Goal: Transaction & Acquisition: Purchase product/service

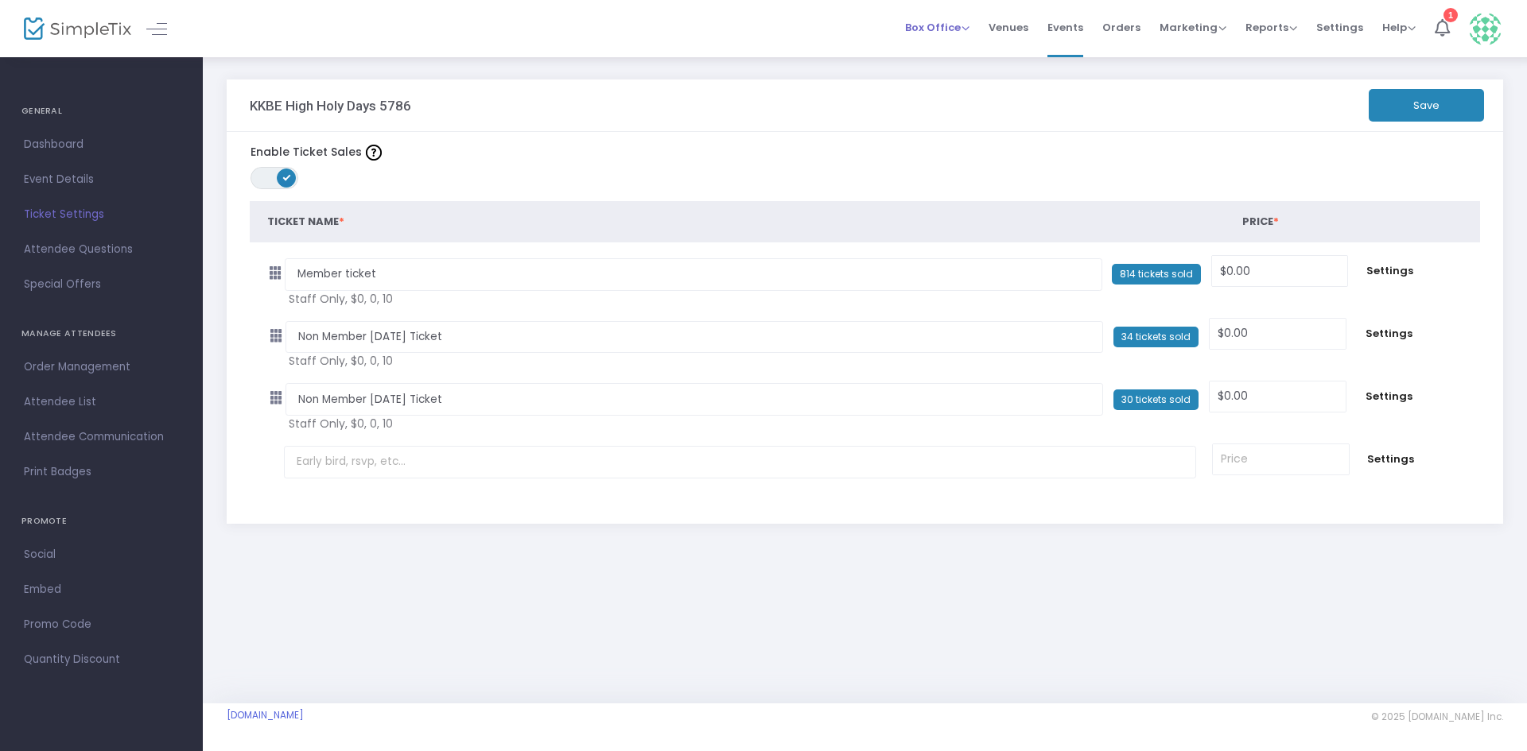
click at [938, 18] on span "Box Office Sell Tickets Bookings Sell Season Pass" at bounding box center [937, 27] width 64 height 41
click at [945, 35] on div "Box Office Sell Tickets Bookings Sell Season Pass" at bounding box center [937, 28] width 64 height 16
click at [957, 24] on span "Box Office" at bounding box center [937, 27] width 64 height 15
click at [958, 54] on li "Sell Tickets" at bounding box center [962, 53] width 114 height 31
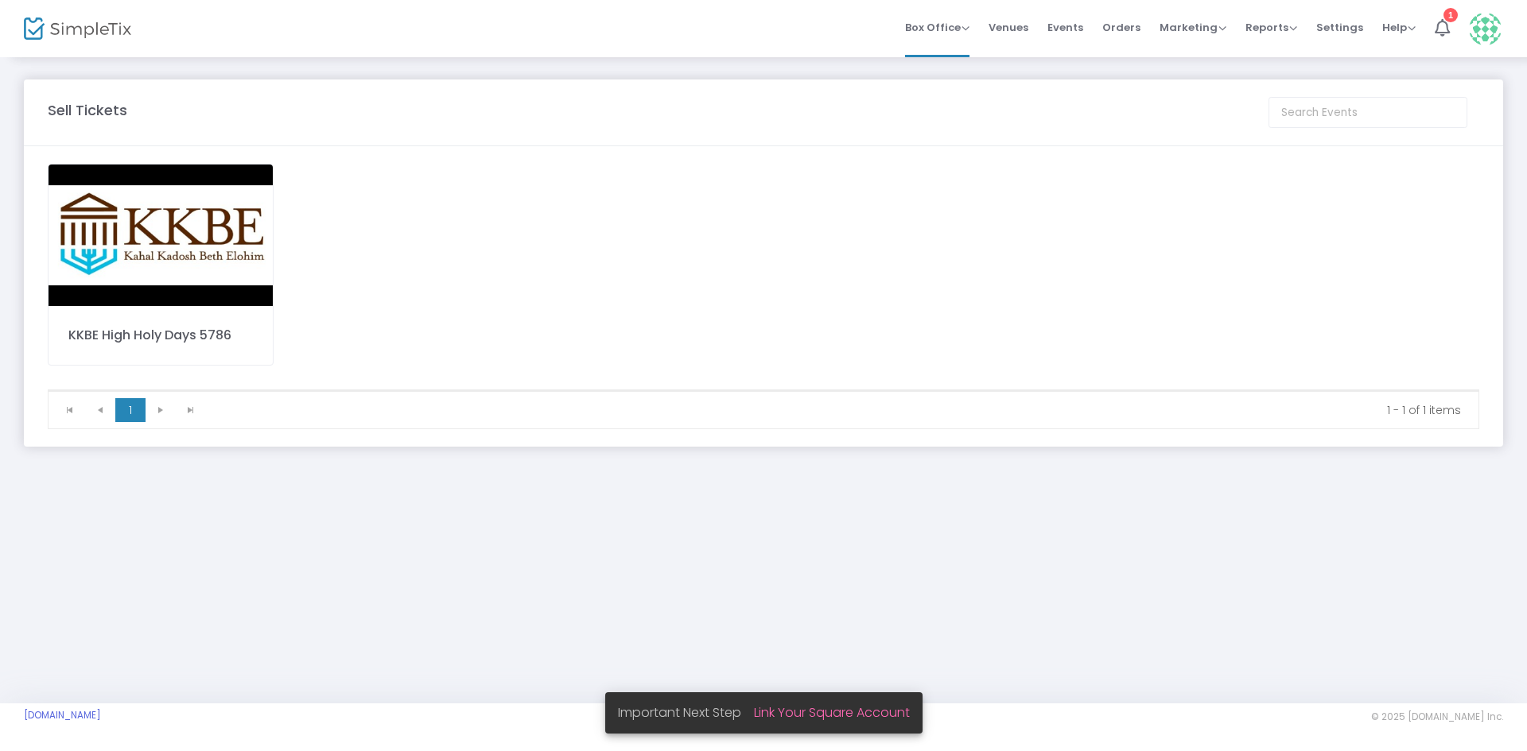
click at [196, 235] on img at bounding box center [161, 236] width 224 height 142
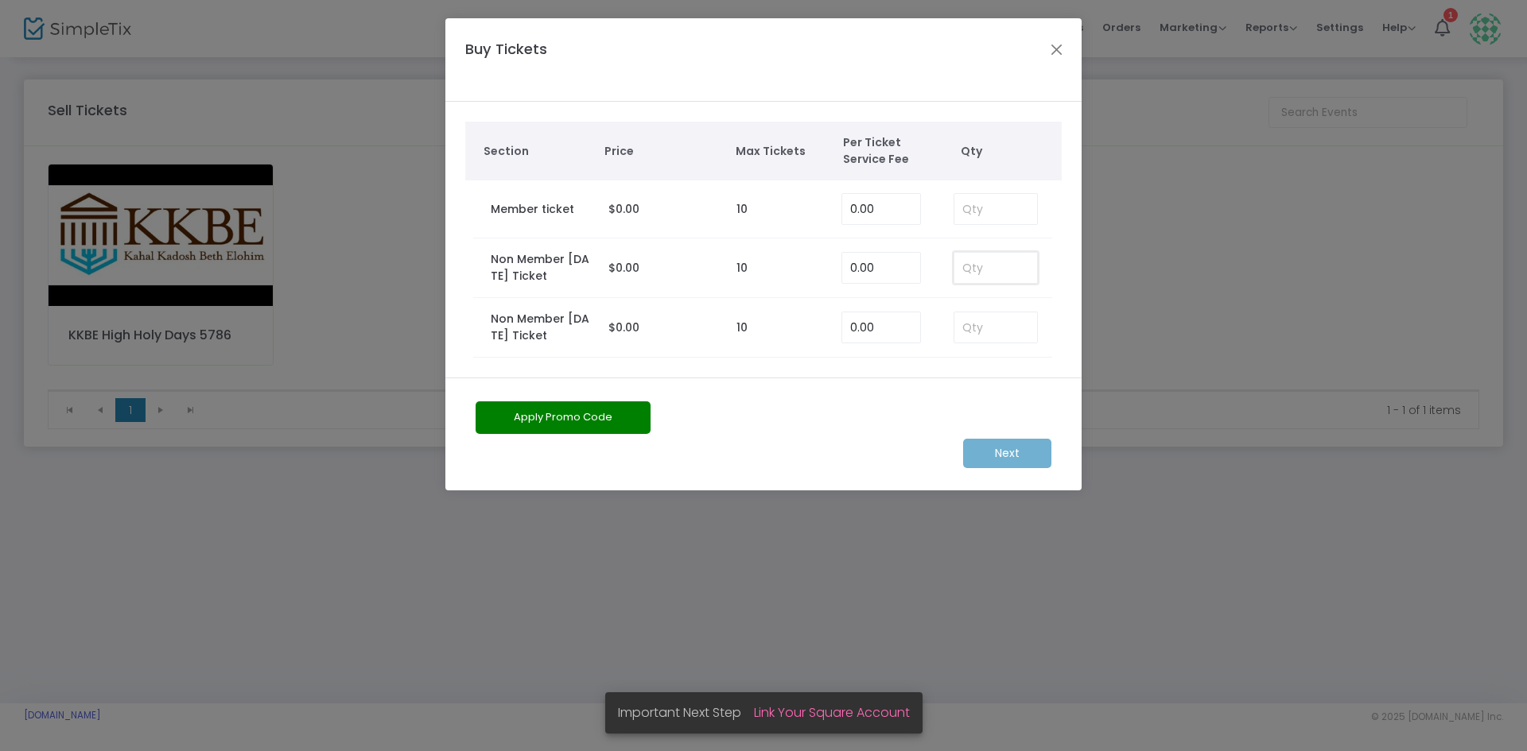
click at [985, 281] on input at bounding box center [995, 268] width 83 height 30
type input "1"
click at [1001, 320] on input at bounding box center [995, 328] width 83 height 30
type input "1"
click at [998, 264] on input "1" at bounding box center [995, 268] width 83 height 30
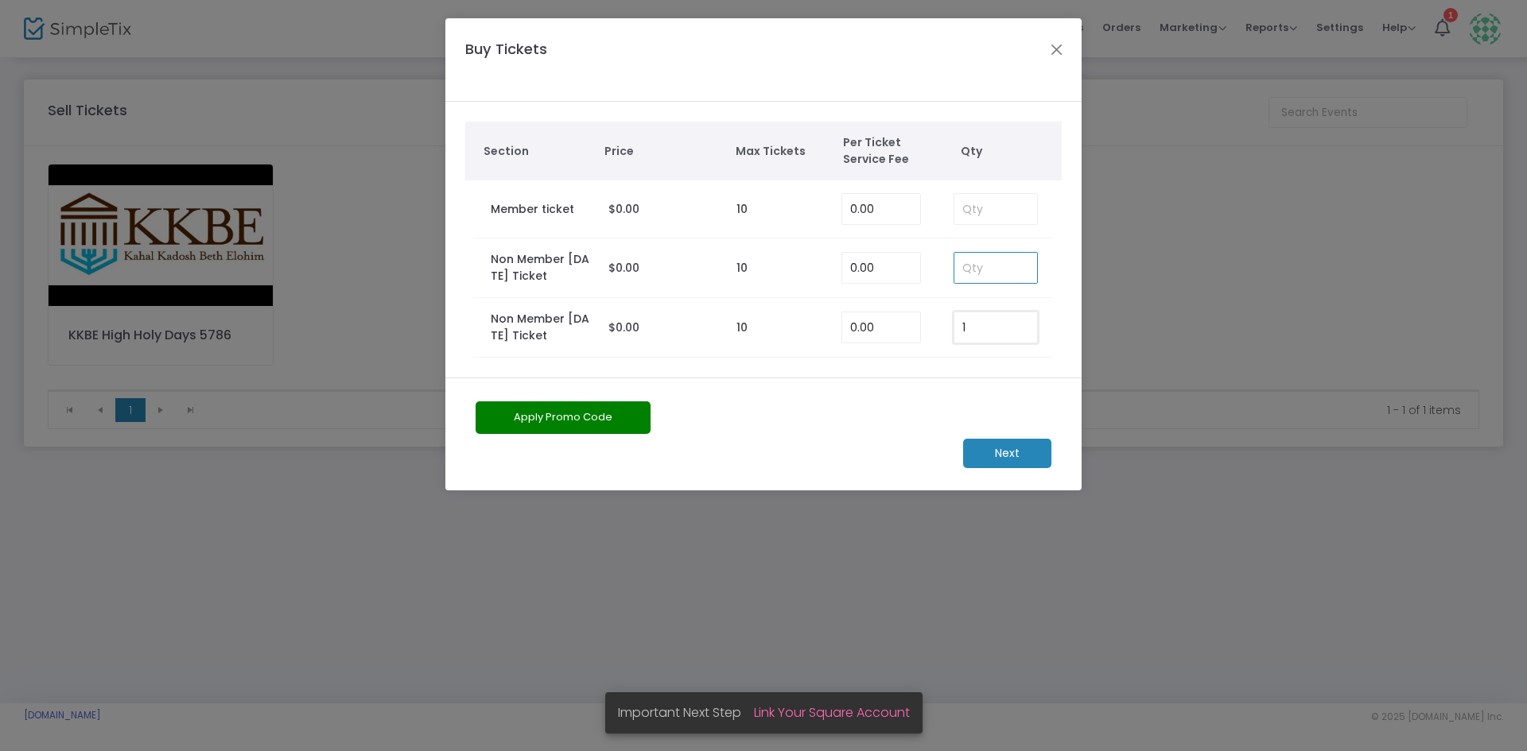
click at [1032, 323] on input "1" at bounding box center [995, 328] width 83 height 30
type input "2"
type input "1"
click at [1011, 447] on m-button "Next" at bounding box center [1007, 453] width 88 height 29
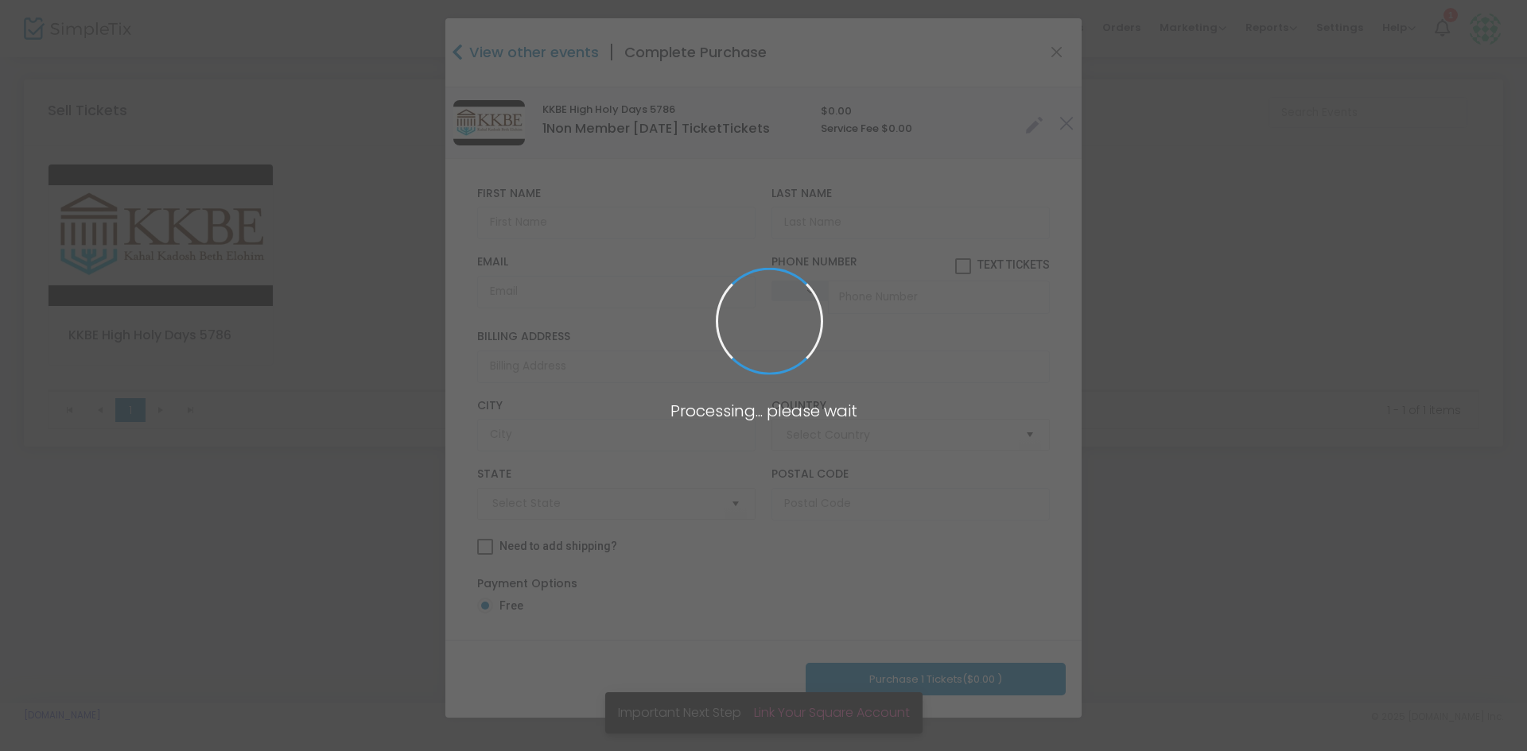
type input "[GEOGRAPHIC_DATA]"
type input "[US_STATE]"
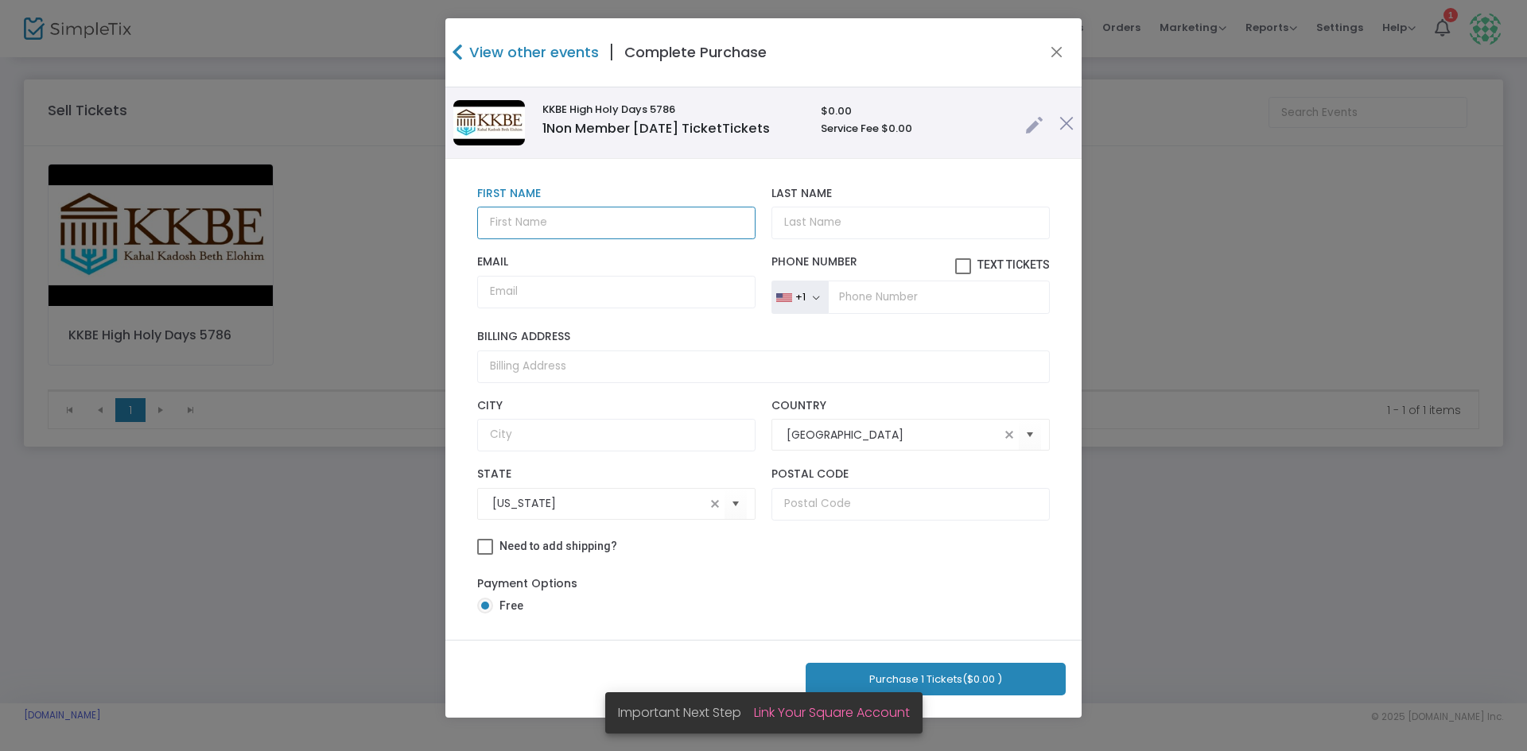
click at [640, 239] on input "text" at bounding box center [616, 223] width 278 height 33
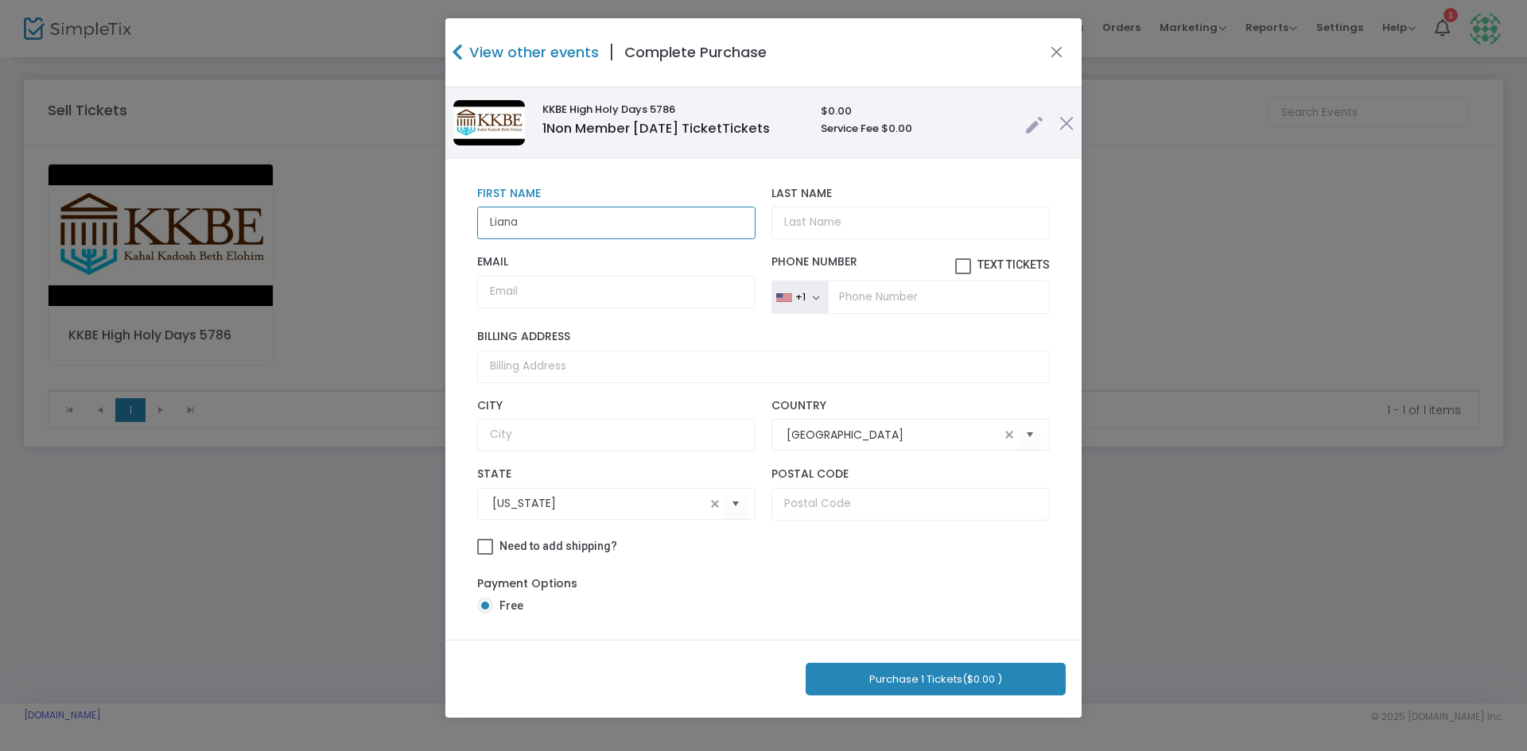
type input "Liana"
type input "Megre"
click at [646, 287] on input "Email" at bounding box center [616, 292] width 278 height 33
paste input "[EMAIL_ADDRESS][DOMAIN_NAME]"
type input "[EMAIL_ADDRESS][DOMAIN_NAME]"
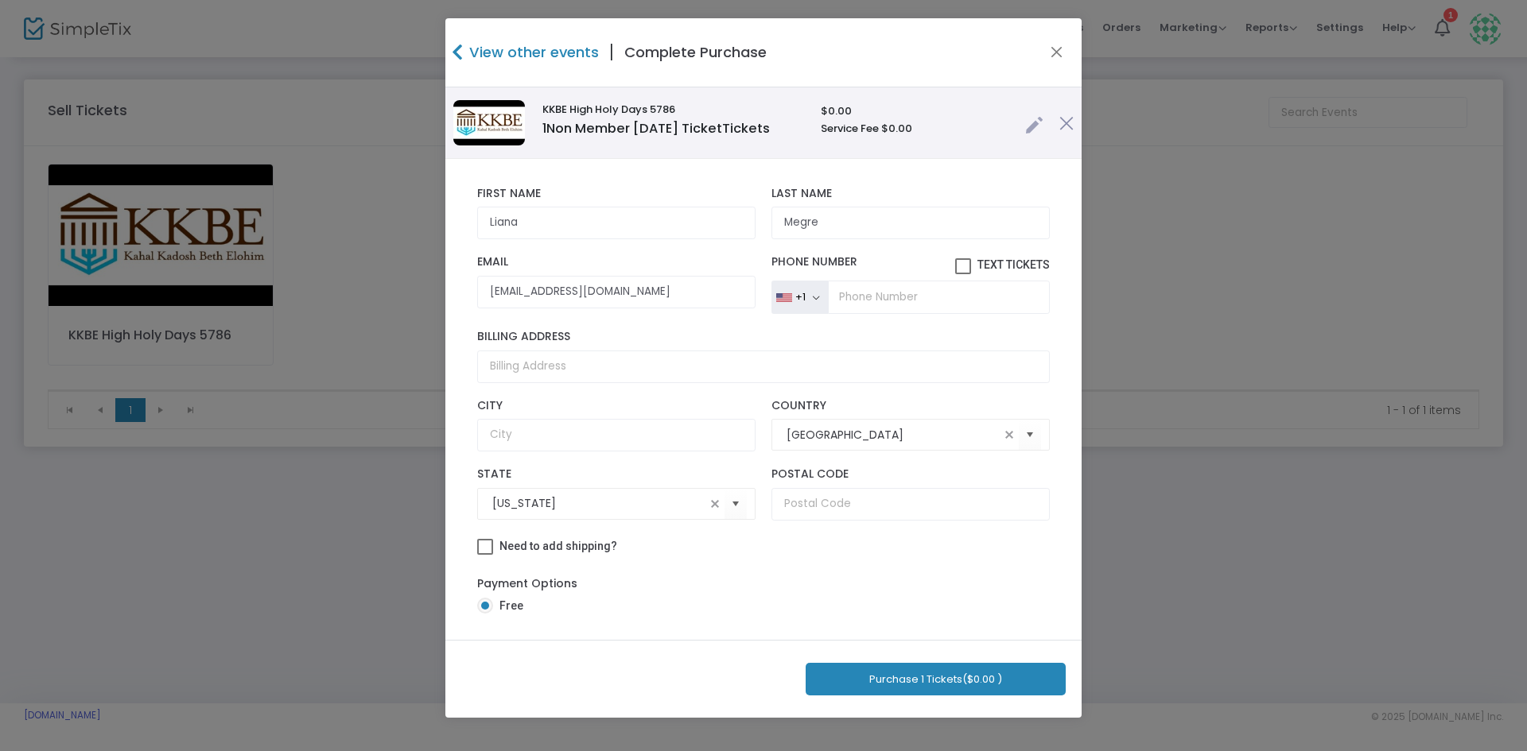
click at [885, 685] on button "Purchase 1 Tickets ($0.00 )" at bounding box center [936, 679] width 260 height 33
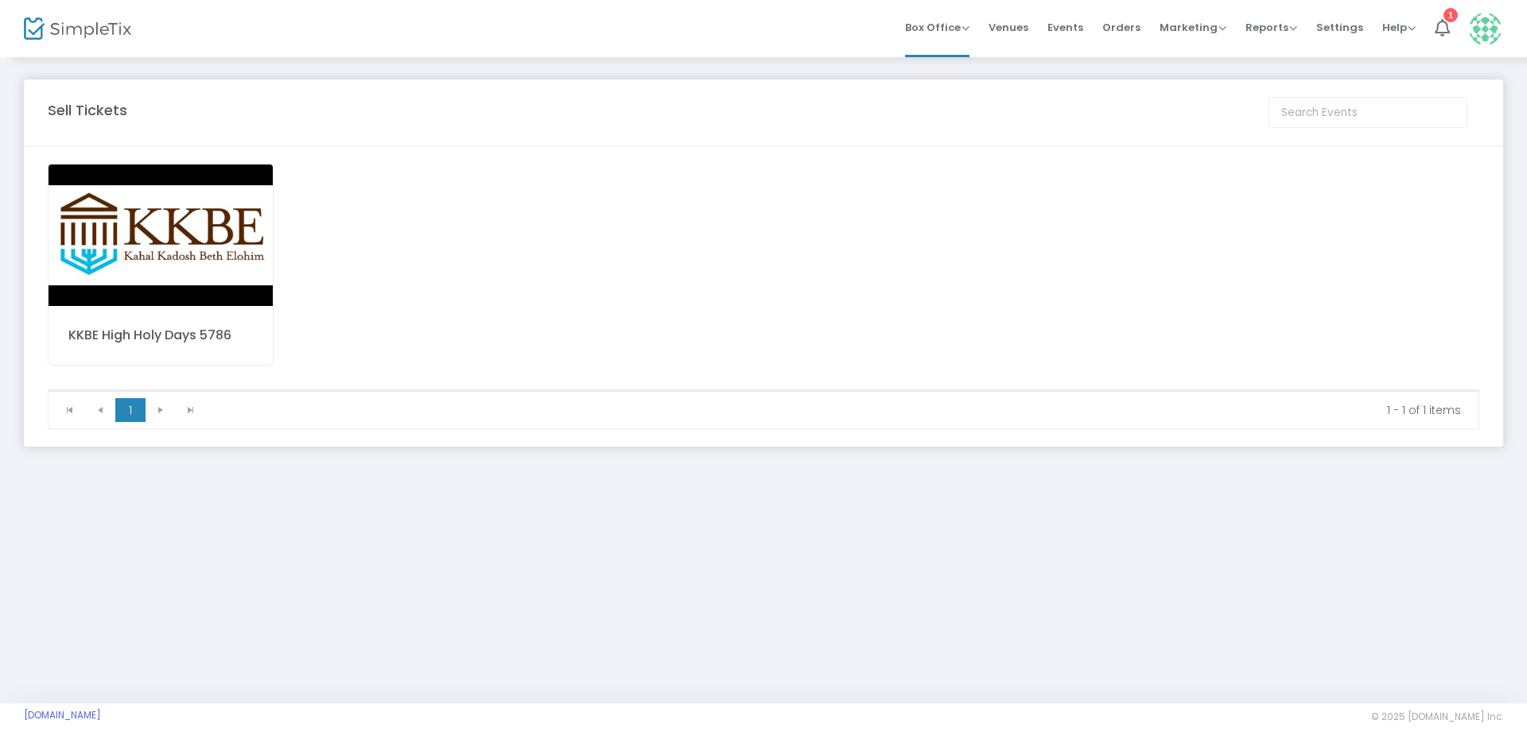
click at [205, 213] on img at bounding box center [161, 236] width 224 height 142
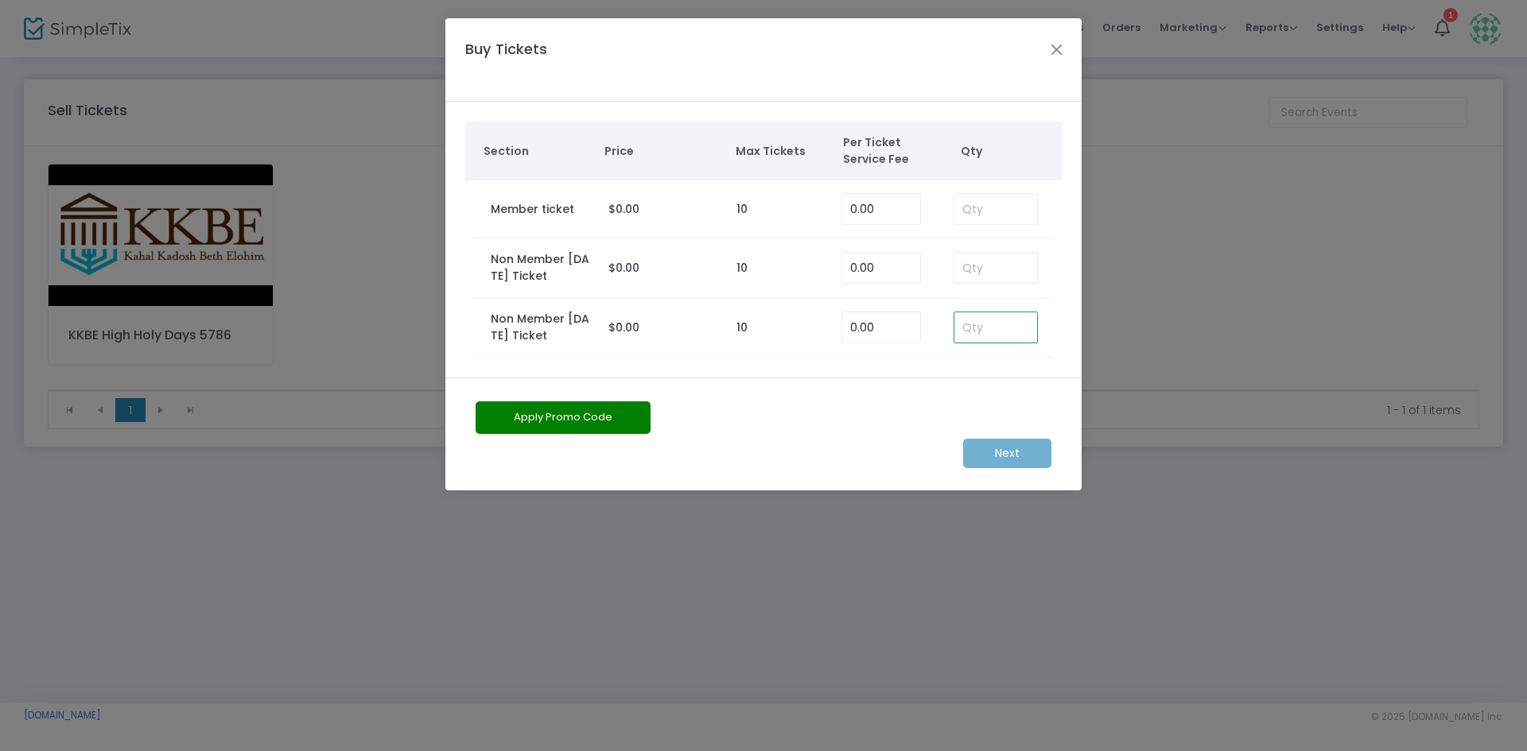
click at [1012, 333] on input at bounding box center [995, 328] width 83 height 30
type input "1"
click at [1014, 441] on m-button "Next" at bounding box center [1007, 453] width 88 height 29
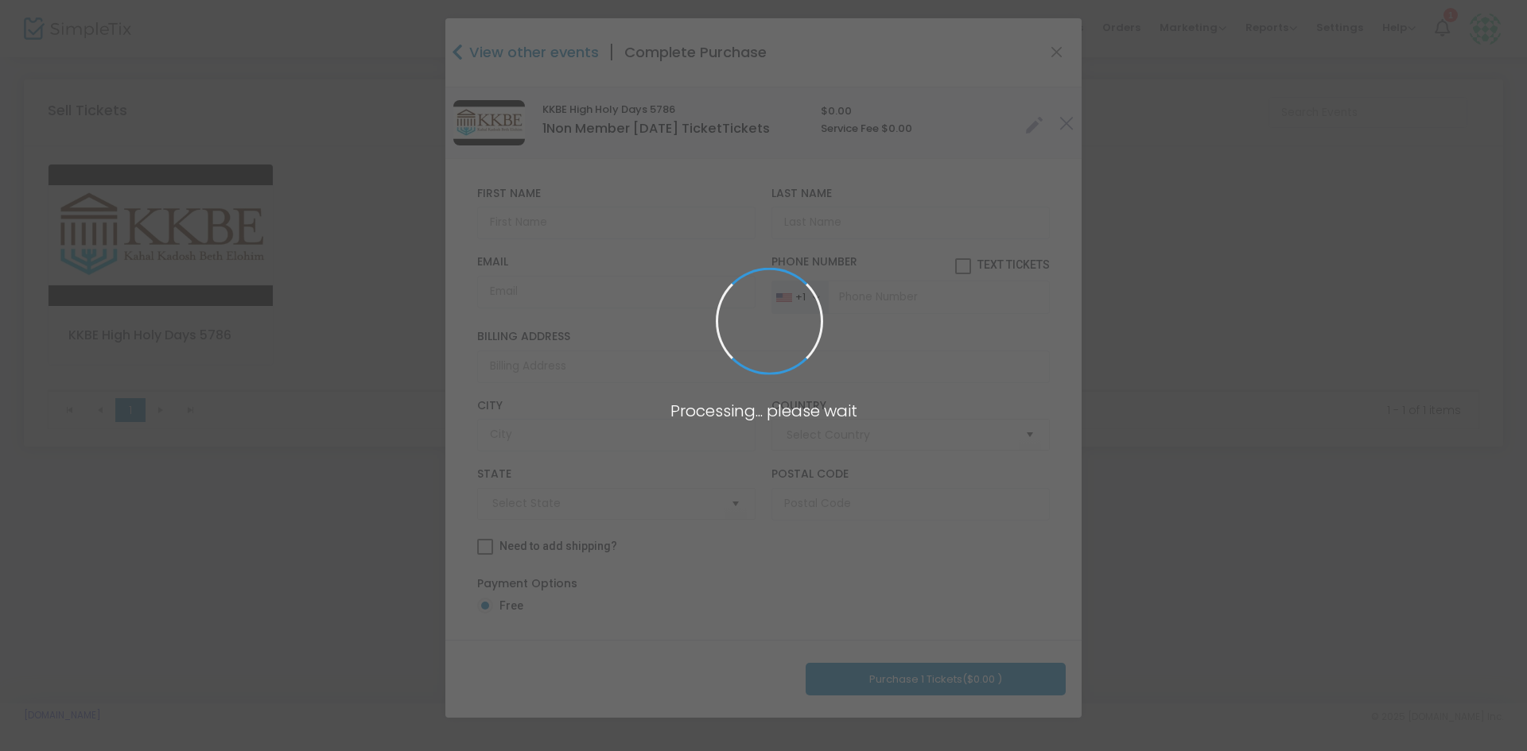
type input "[GEOGRAPHIC_DATA]"
type input "[US_STATE]"
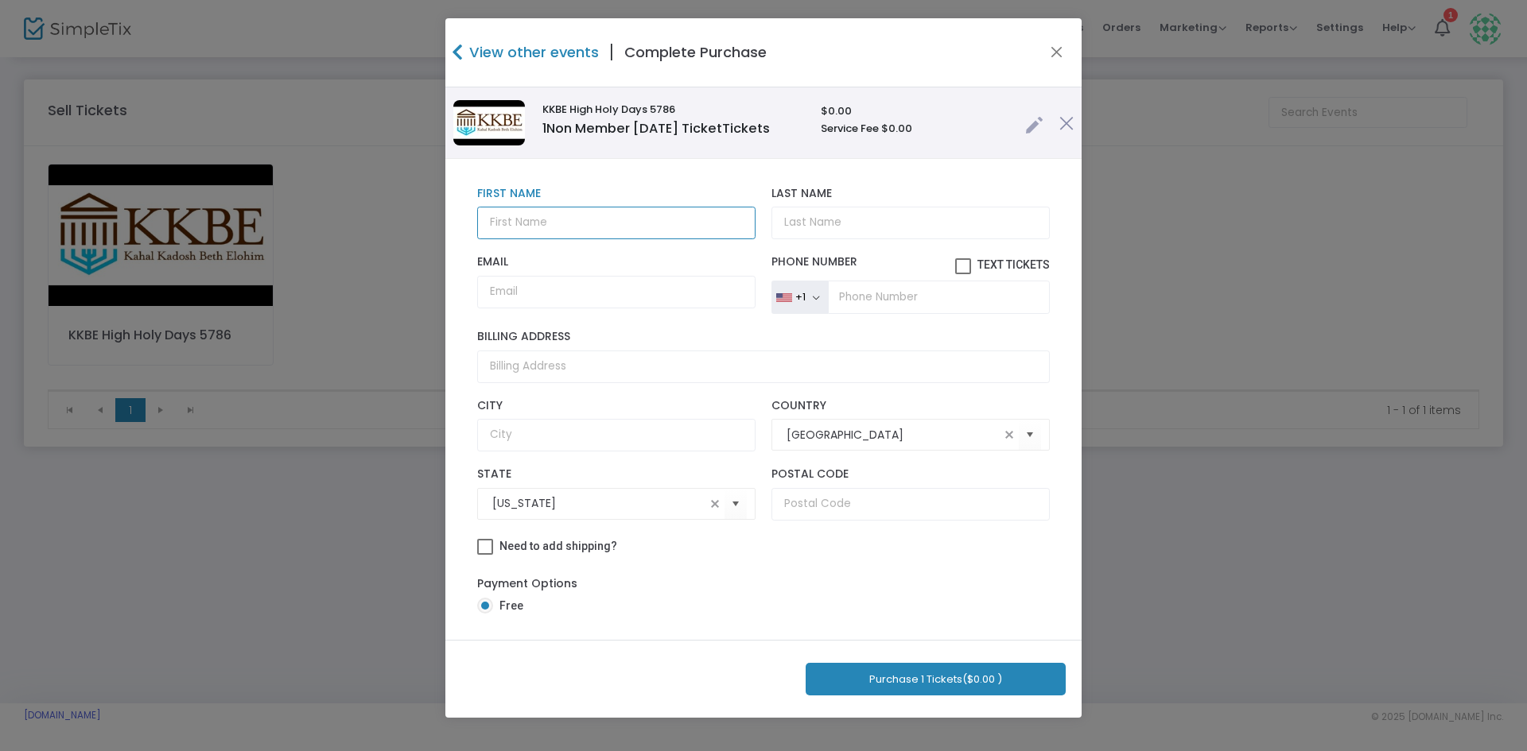
click at [653, 235] on input "text" at bounding box center [616, 223] width 278 height 33
type input "S"
type input "[PERSON_NAME]"
type input "Megre"
paste input "[EMAIL_ADDRESS][DOMAIN_NAME]"
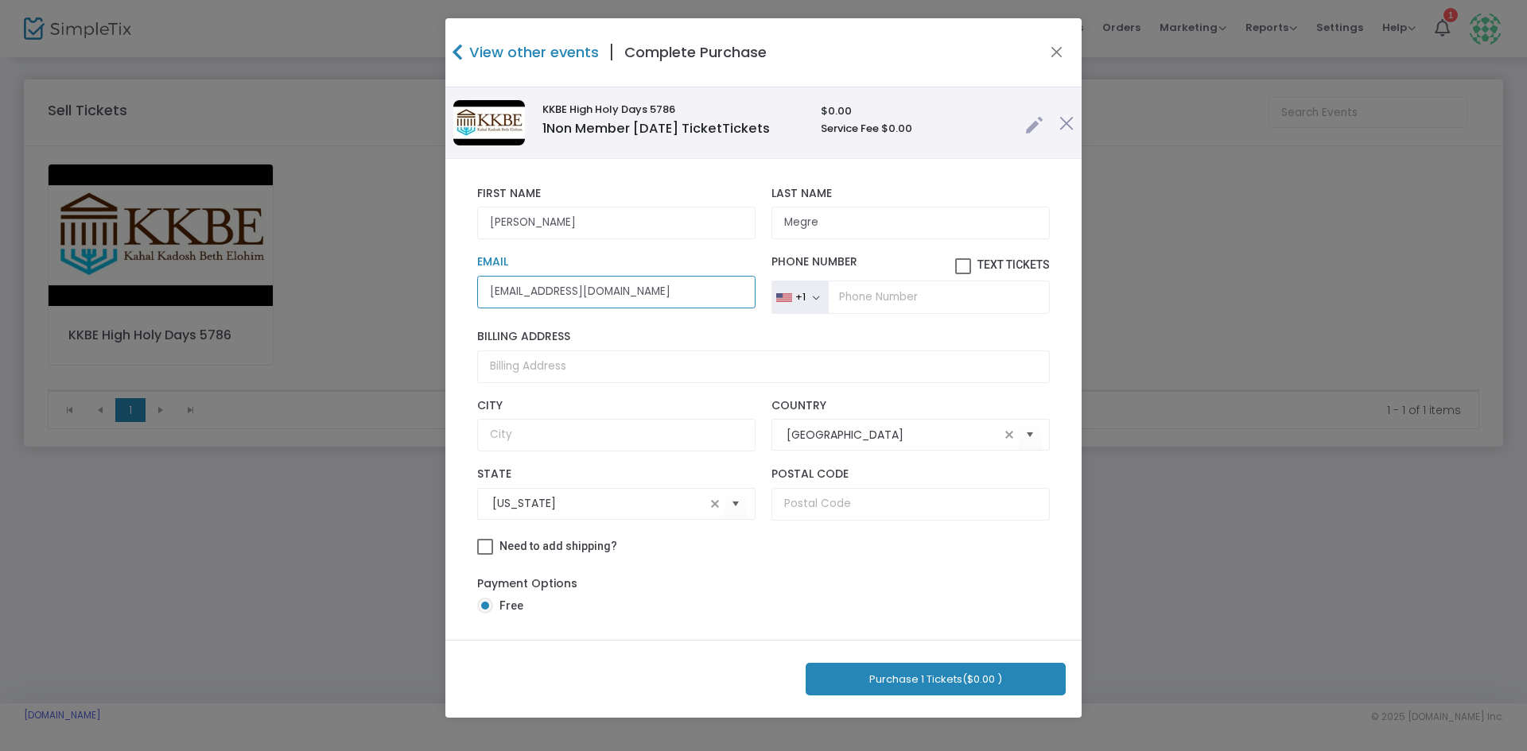
type input "[EMAIL_ADDRESS][DOMAIN_NAME]"
click at [949, 682] on button "Purchase 1 Tickets ($0.00 )" at bounding box center [936, 679] width 260 height 33
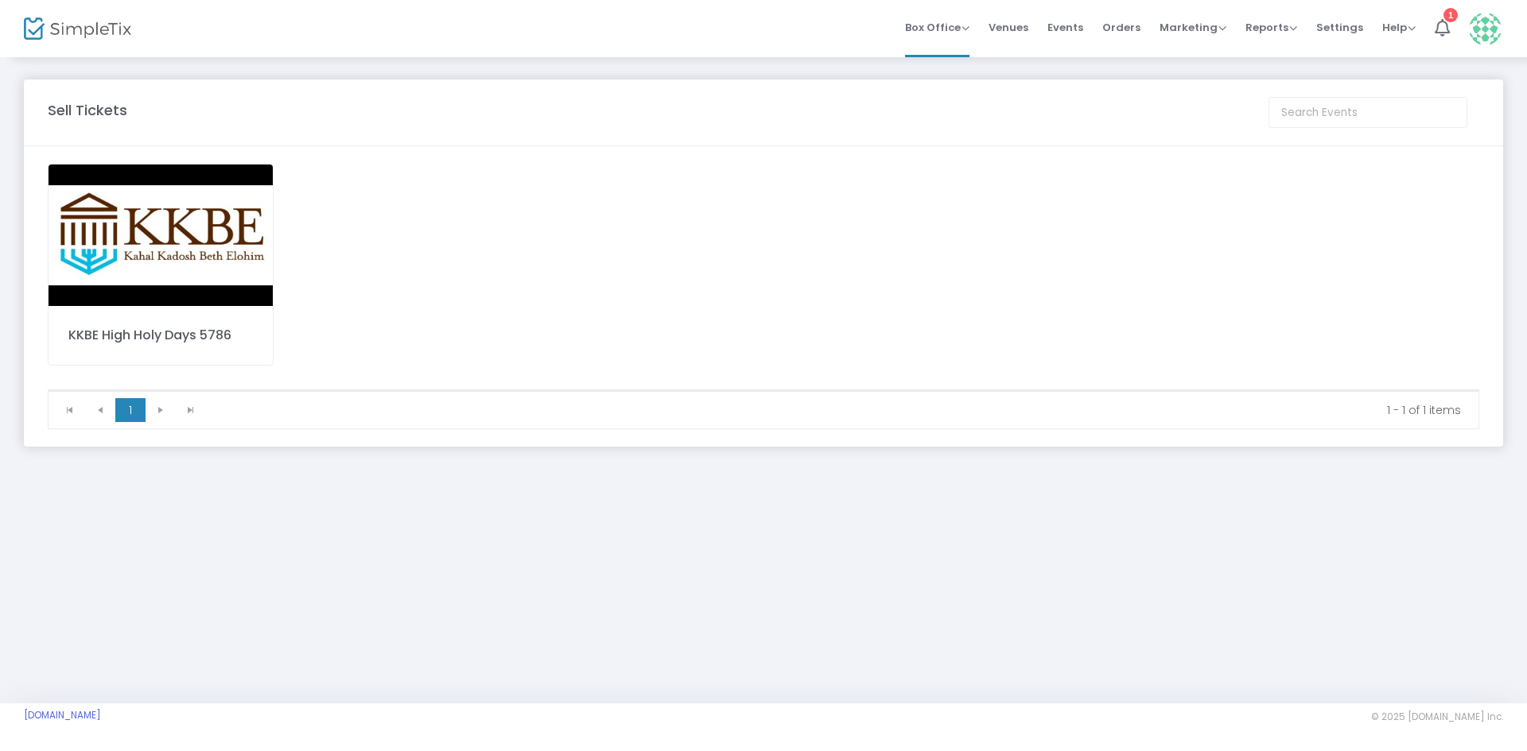
click at [165, 227] on img at bounding box center [161, 236] width 224 height 142
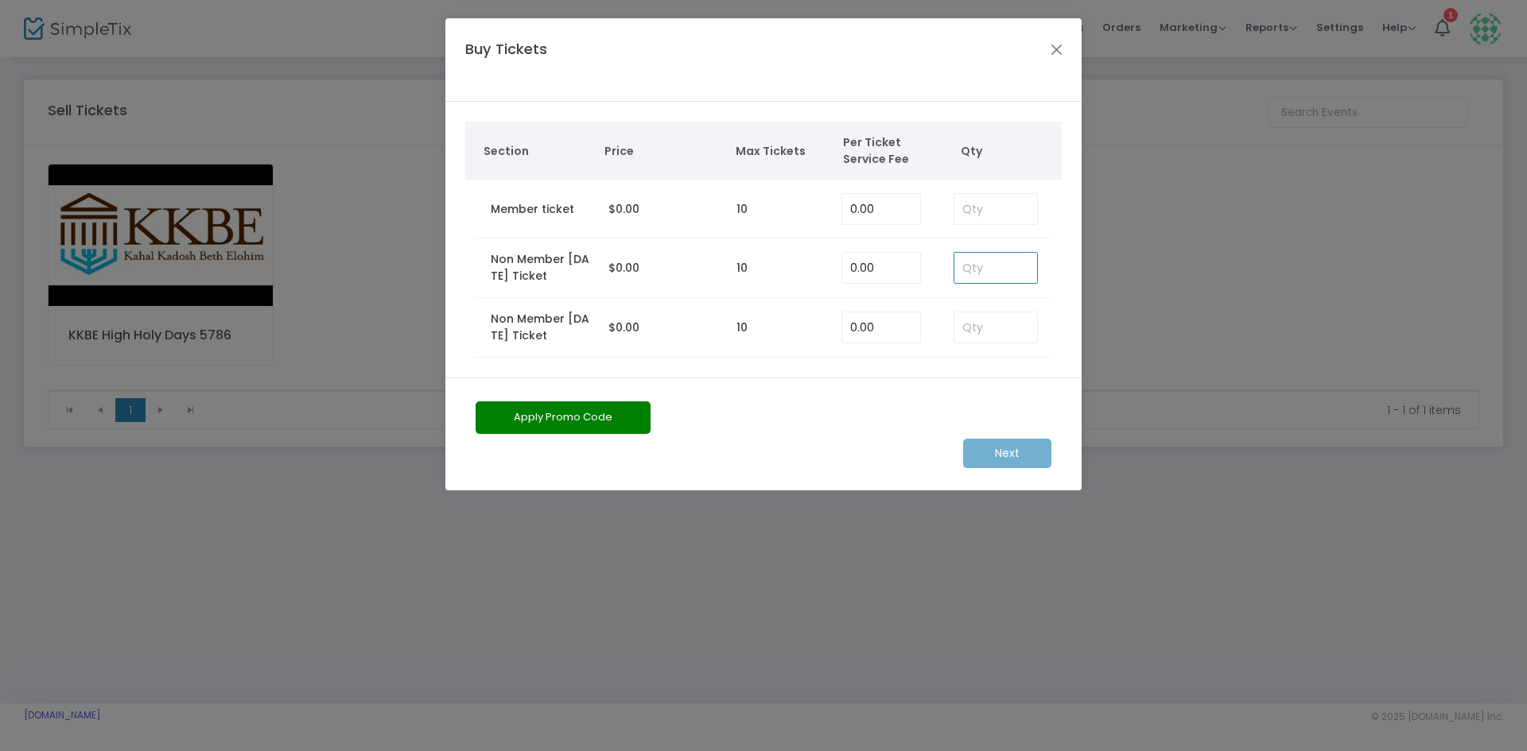
click at [982, 266] on input at bounding box center [995, 268] width 83 height 30
type input "2"
type input "1"
click at [1023, 460] on m-button "Next" at bounding box center [1007, 453] width 88 height 29
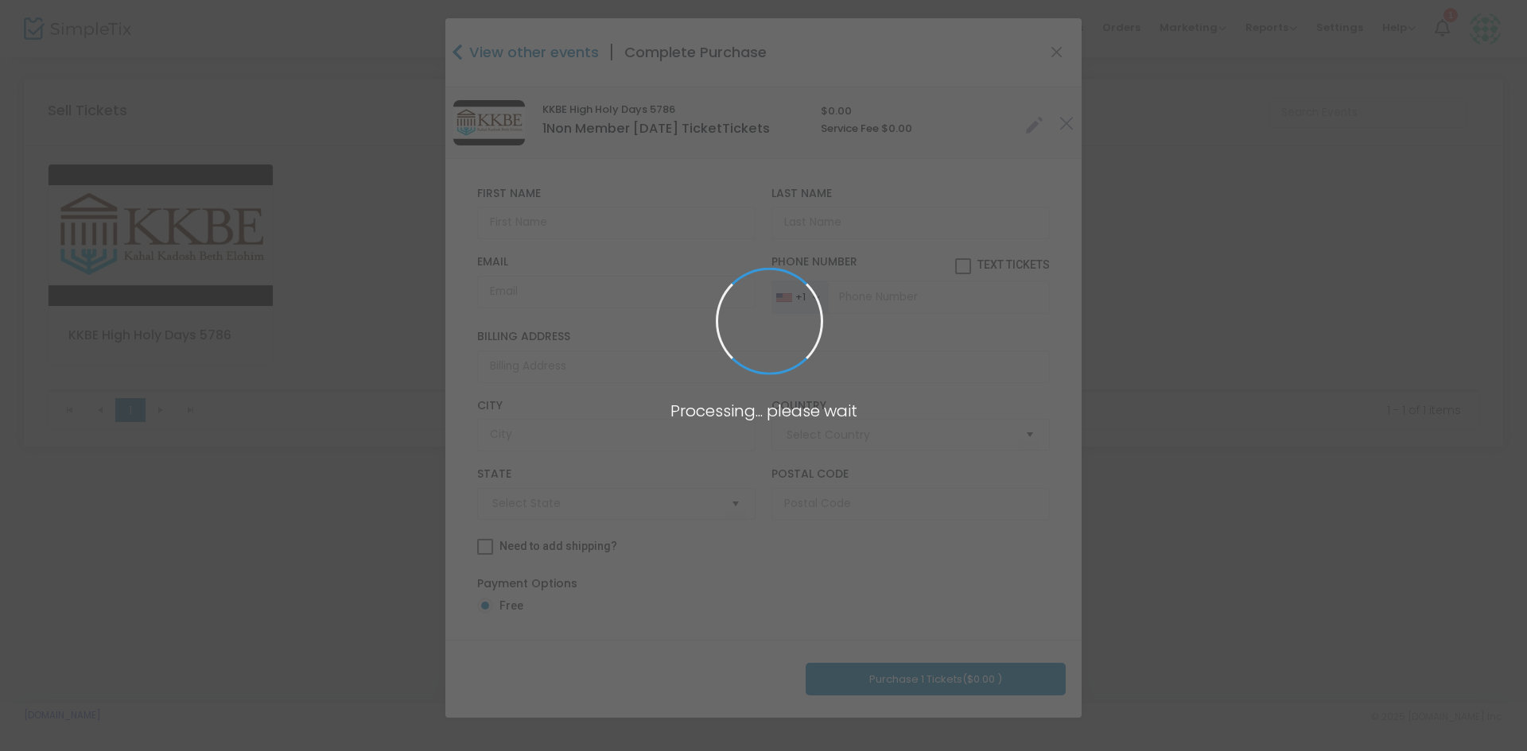
type input "[GEOGRAPHIC_DATA]"
type input "[US_STATE]"
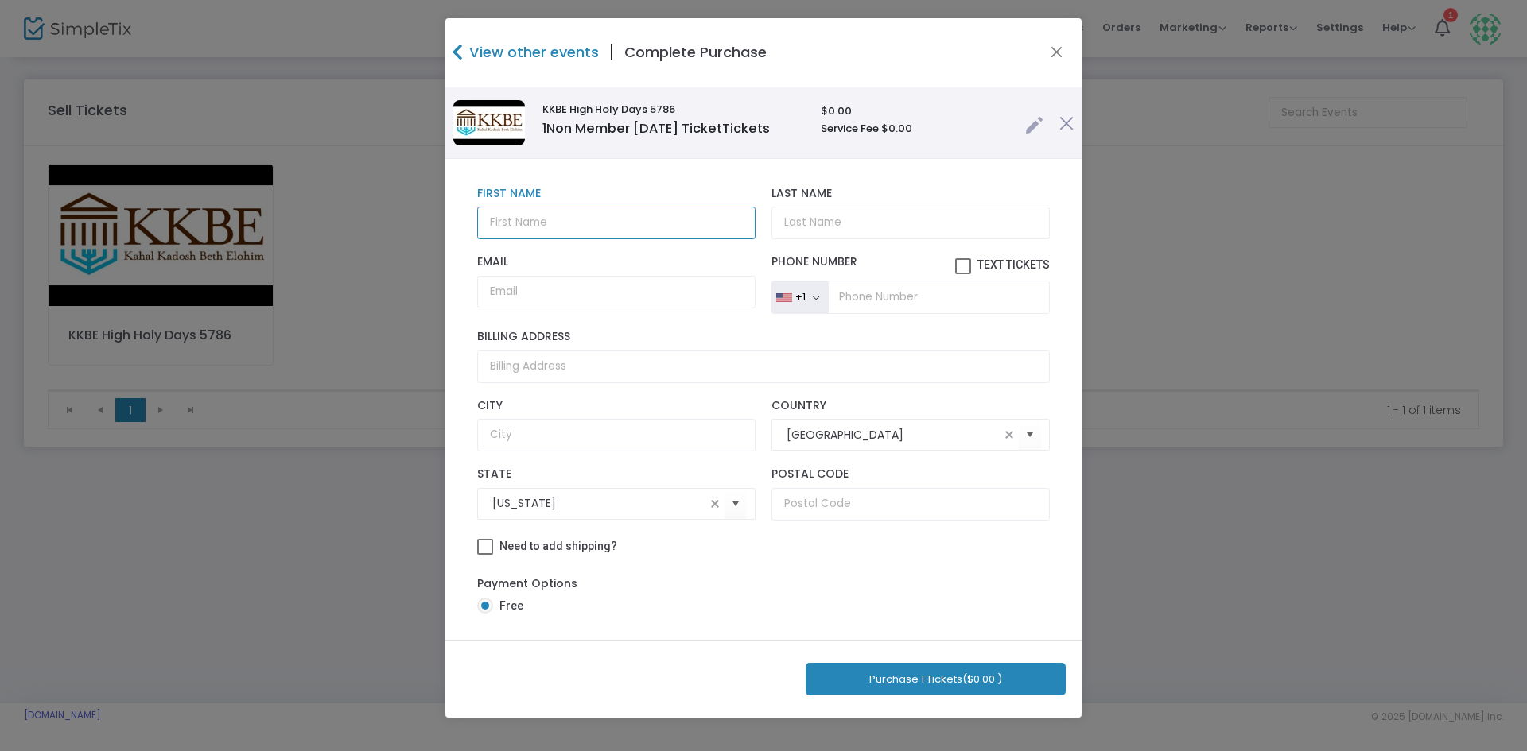
click at [538, 230] on input "text" at bounding box center [616, 223] width 278 height 33
type input "[PERSON_NAME]"
type input "Szlam"
click at [507, 294] on input "Email" at bounding box center [616, 292] width 278 height 33
paste input "[EMAIL_ADDRESS][DOMAIN_NAME]"
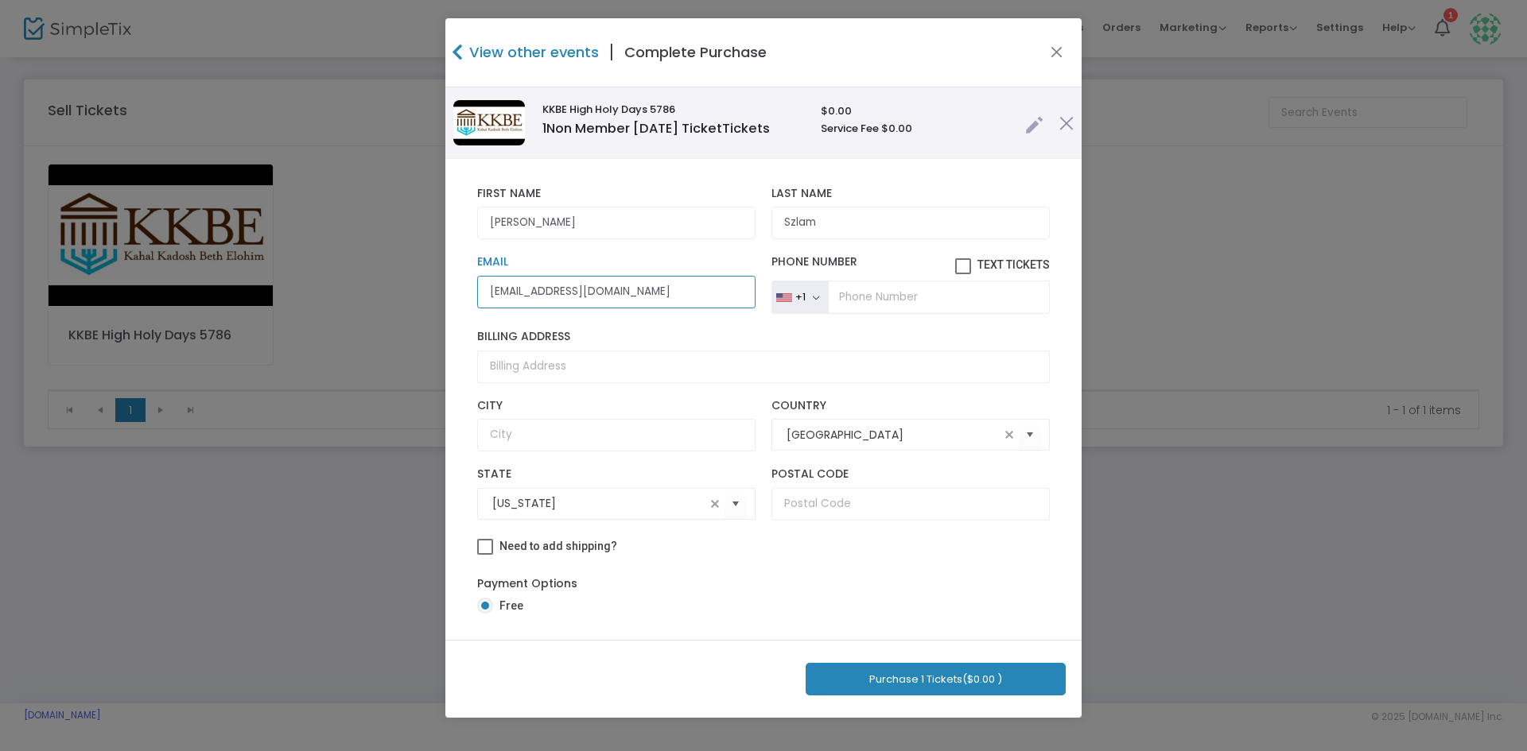
type input "[EMAIL_ADDRESS][DOMAIN_NAME]"
click at [961, 688] on button "Purchase 1 Tickets ($0.00 )" at bounding box center [936, 679] width 260 height 33
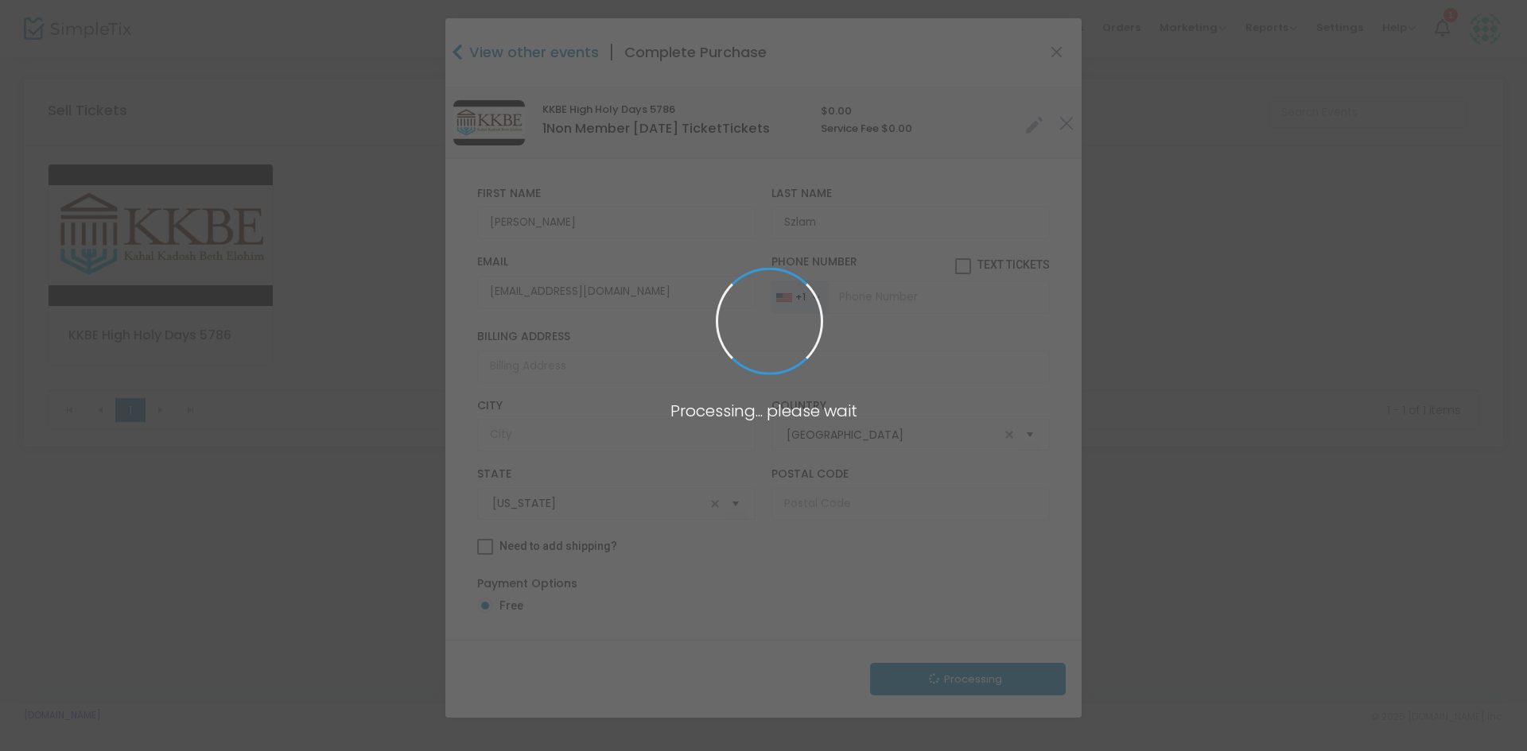
click at [961, 688] on span at bounding box center [763, 375] width 1527 height 751
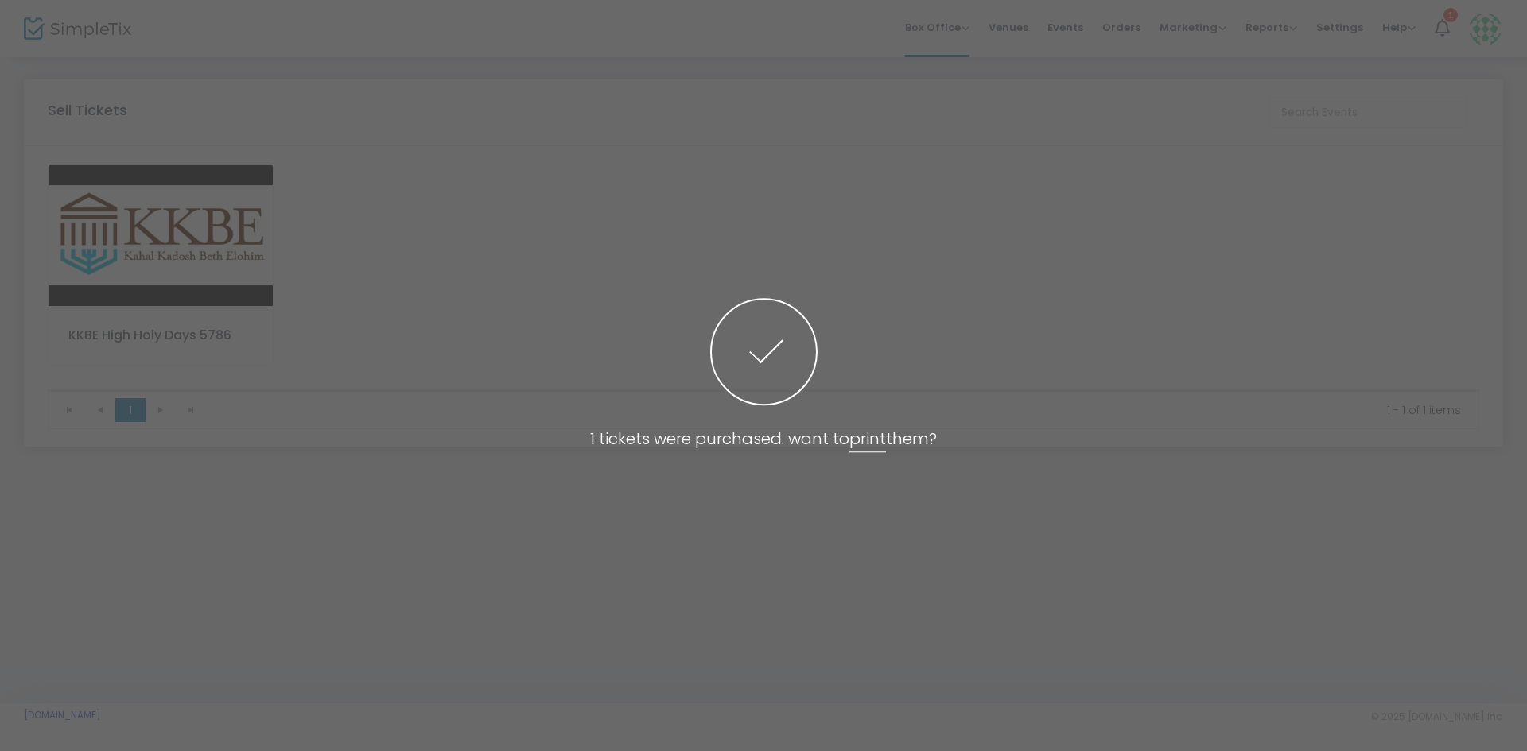
click at [211, 222] on img at bounding box center [161, 236] width 224 height 142
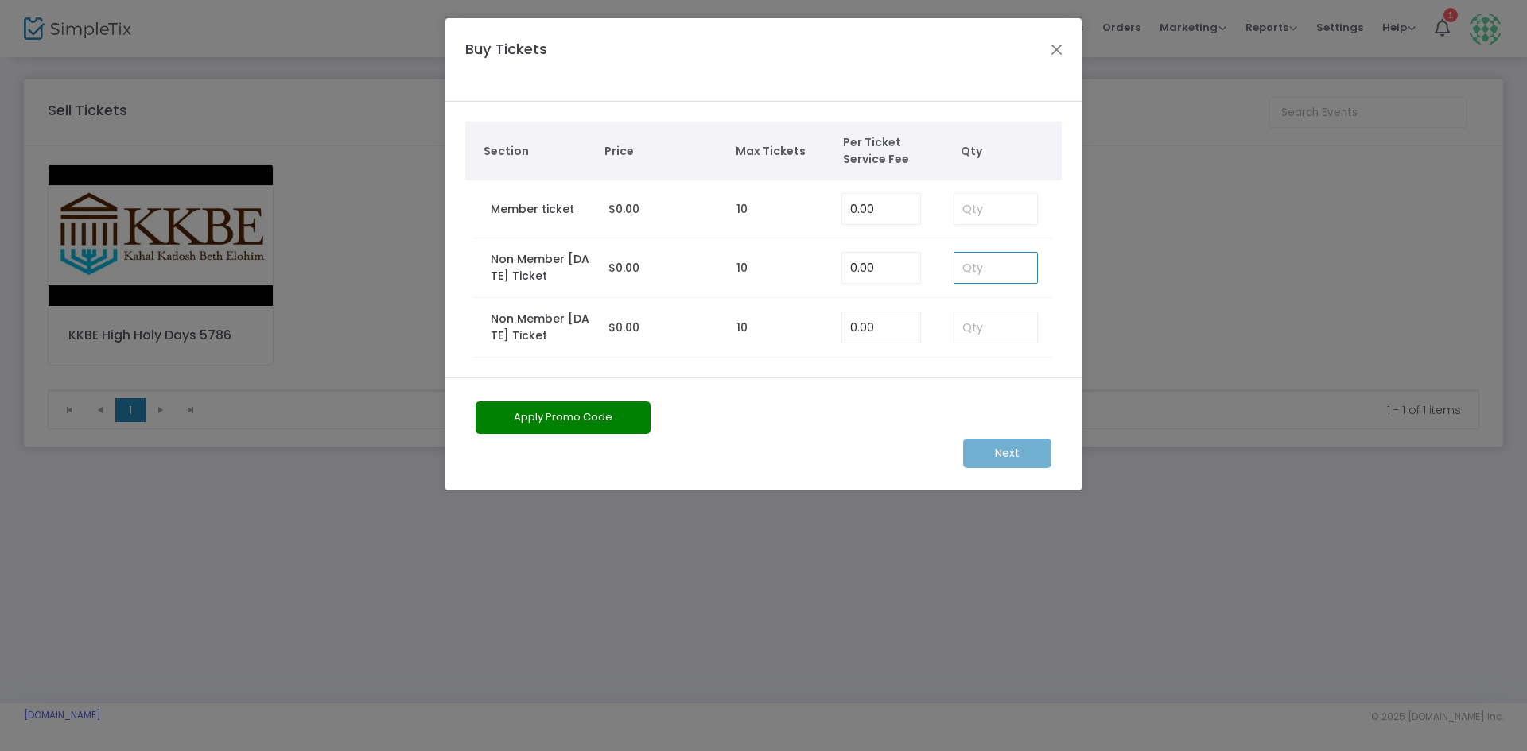
click at [980, 276] on input at bounding box center [995, 268] width 83 height 30
type input "1"
click at [1028, 453] on m-button "Next" at bounding box center [1007, 453] width 88 height 29
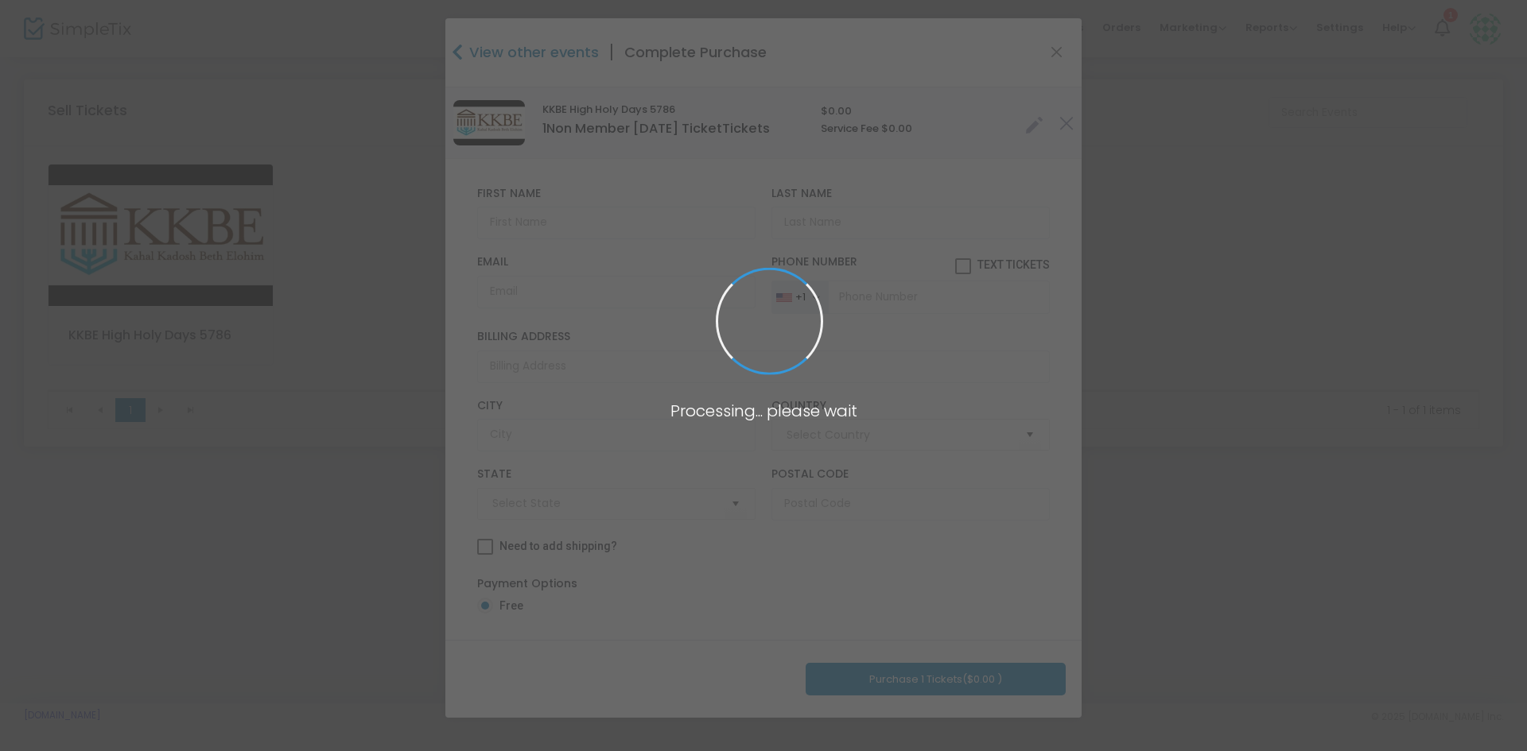
type input "[GEOGRAPHIC_DATA]"
type input "[US_STATE]"
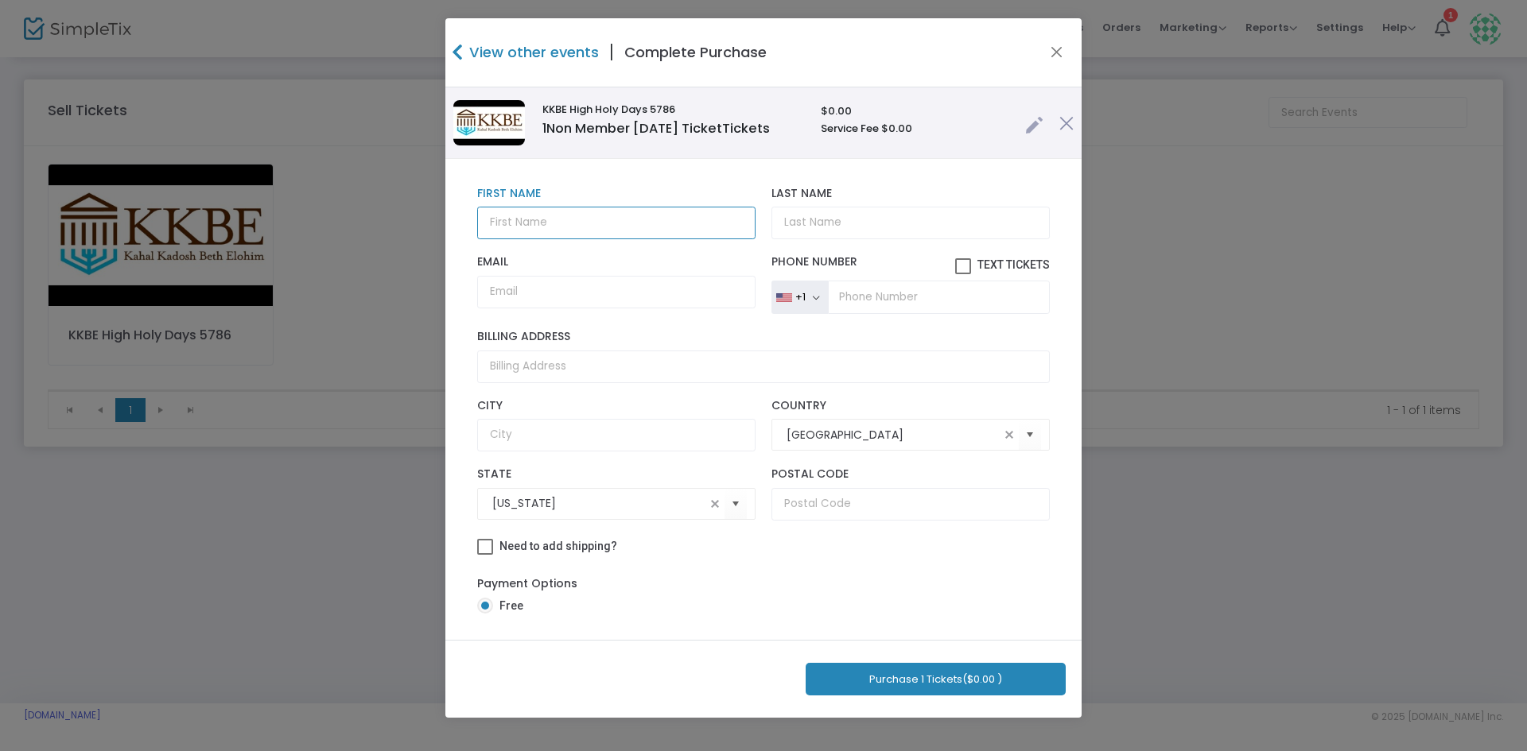
click at [647, 226] on input "text" at bounding box center [616, 223] width 278 height 33
type input "[PERSON_NAME]"
type input "Szlam"
paste input "[EMAIL_ADDRESS][DOMAIN_NAME]"
type input "[EMAIL_ADDRESS][DOMAIN_NAME]"
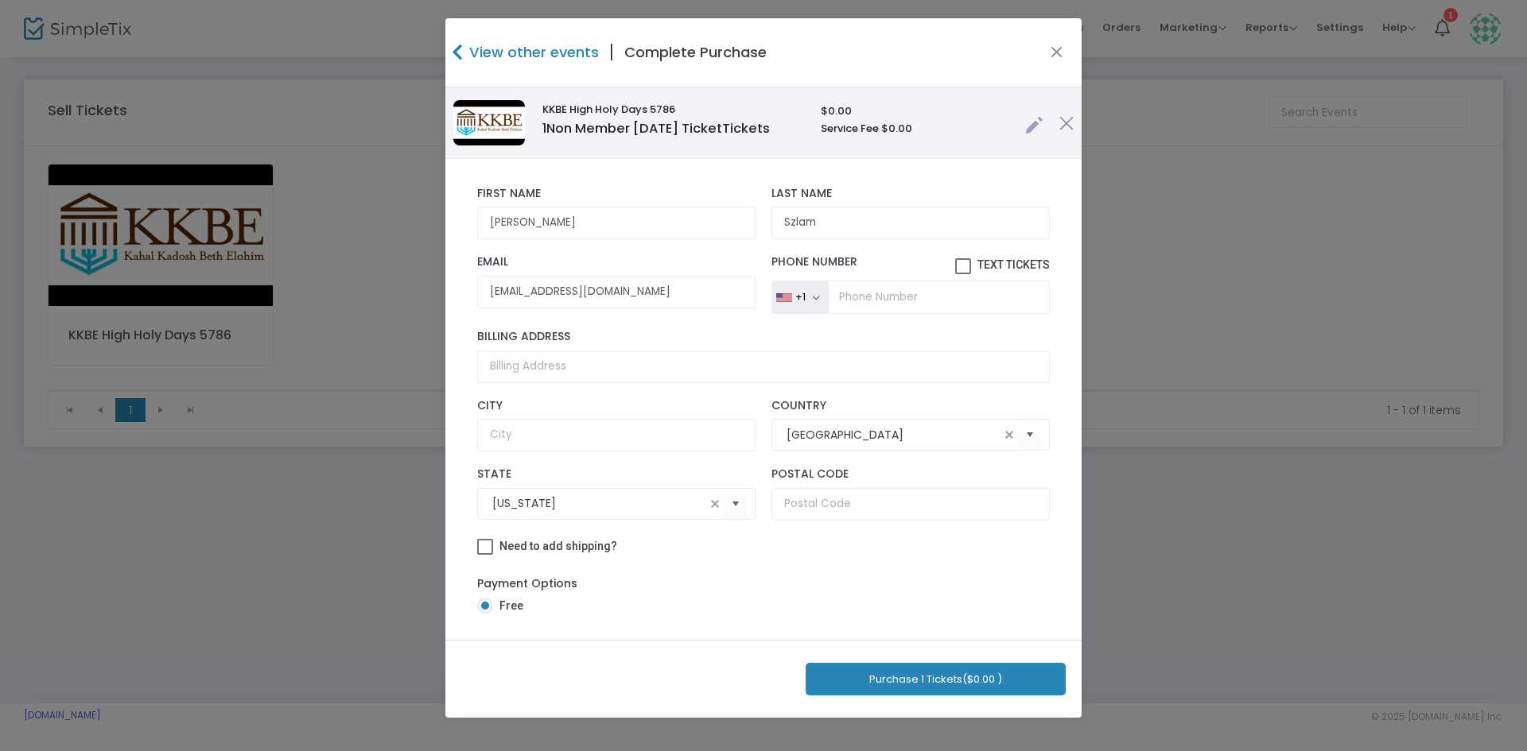
click at [876, 664] on button "Purchase 1 Tickets ($0.00 )" at bounding box center [936, 679] width 260 height 33
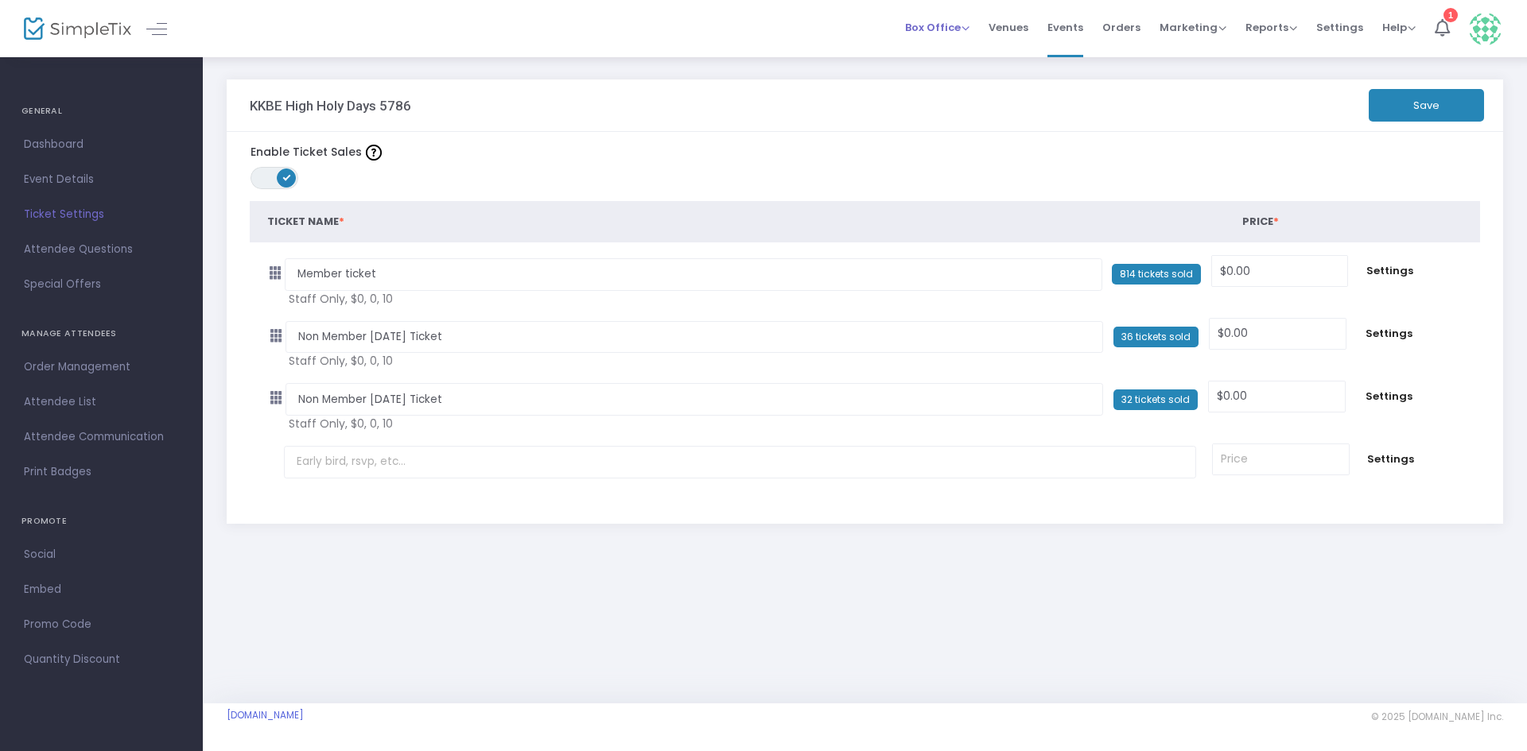
click at [962, 33] on span "Box Office" at bounding box center [937, 27] width 64 height 15
click at [967, 46] on li "Sell Tickets" at bounding box center [962, 53] width 114 height 31
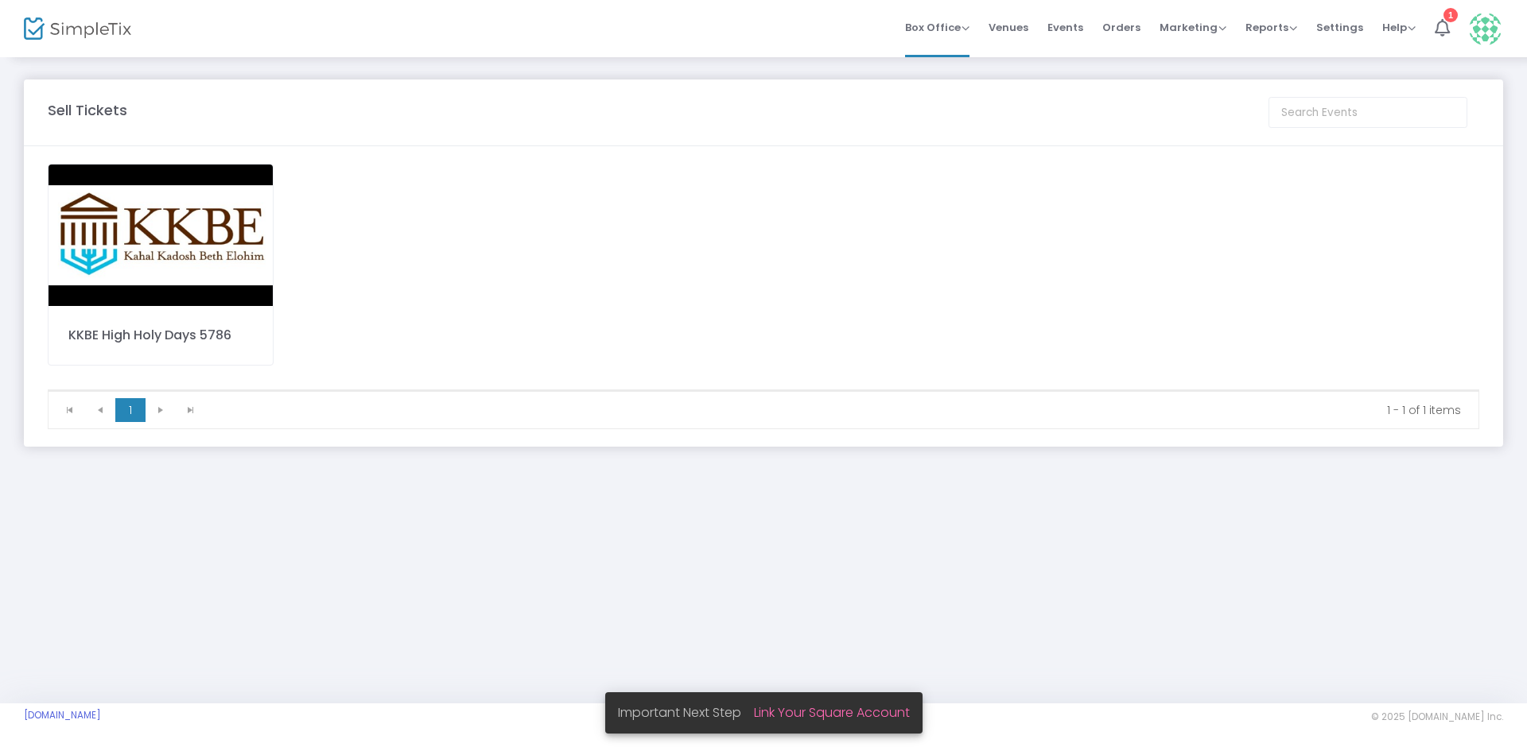
click at [140, 224] on img at bounding box center [161, 236] width 224 height 142
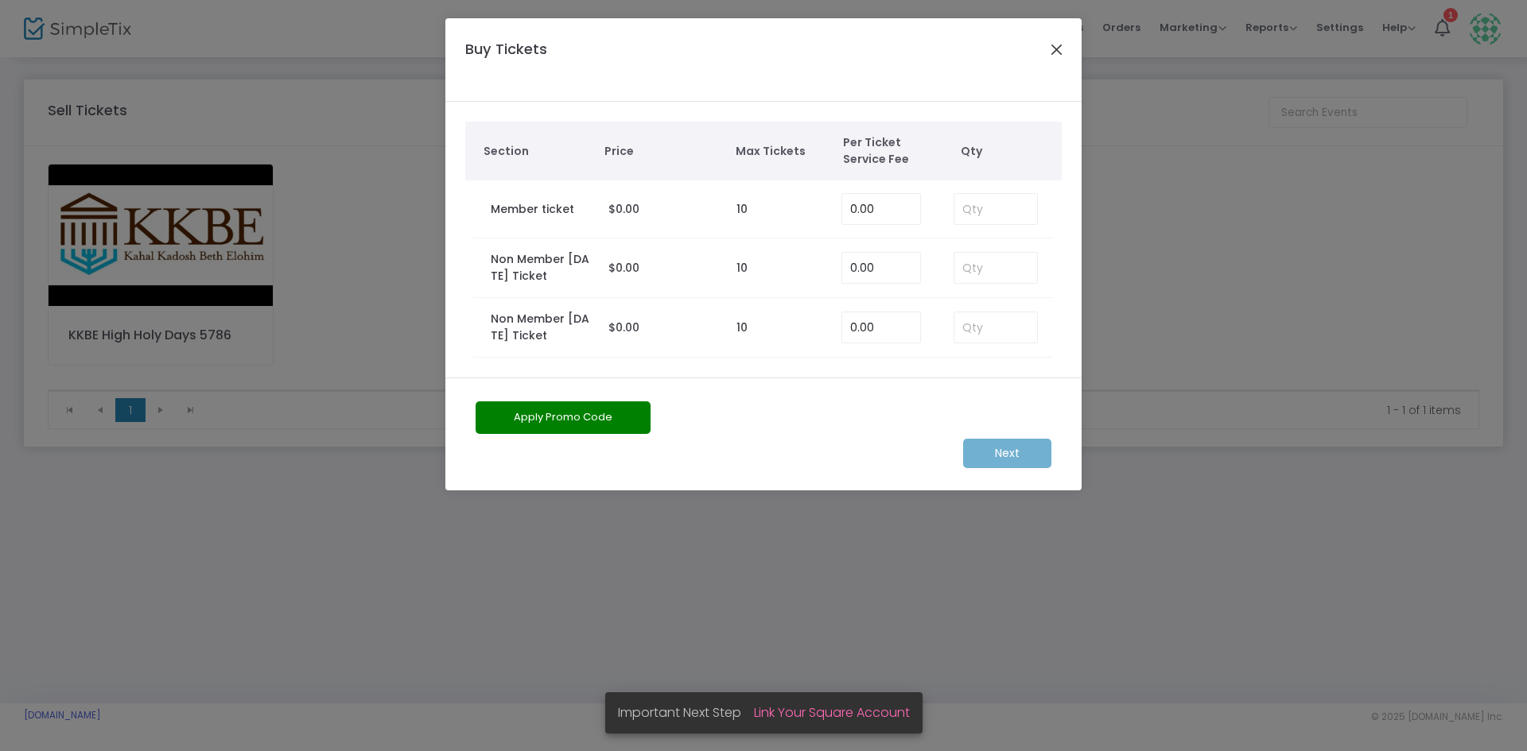
click at [1062, 48] on button "Close" at bounding box center [1056, 49] width 21 height 21
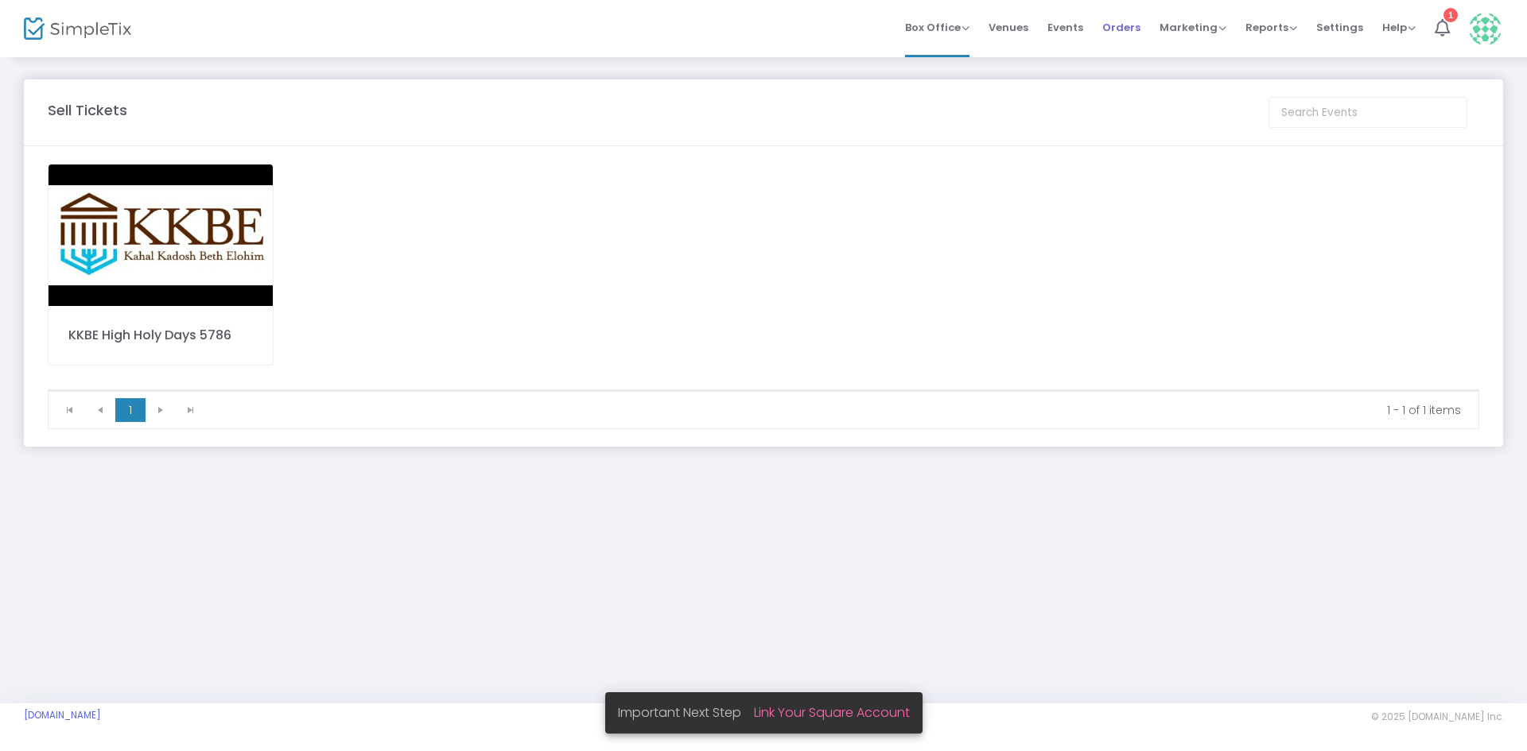
click at [1116, 30] on span "Orders" at bounding box center [1121, 27] width 38 height 41
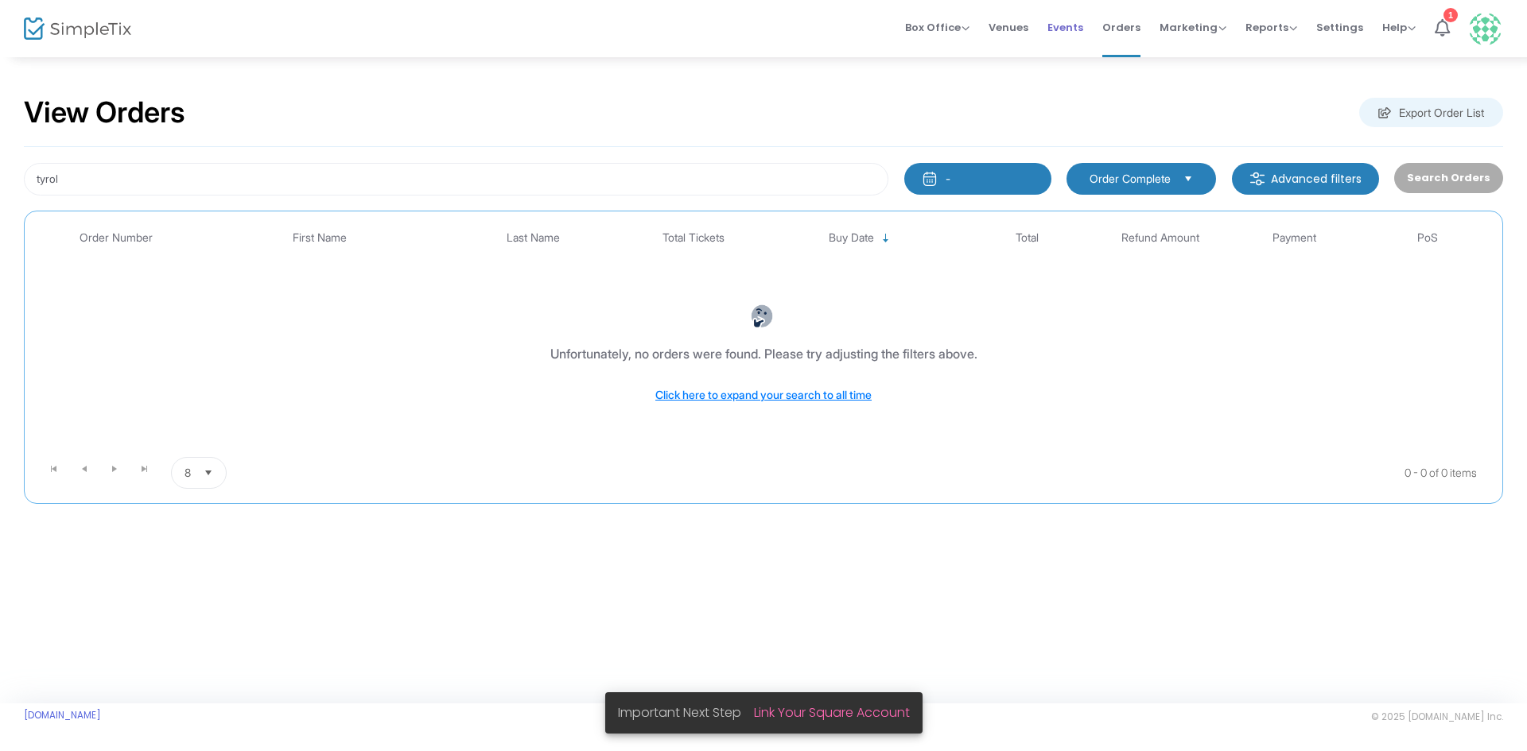
click at [1083, 33] on span "Events" at bounding box center [1065, 27] width 36 height 41
